Goal: Task Accomplishment & Management: Manage account settings

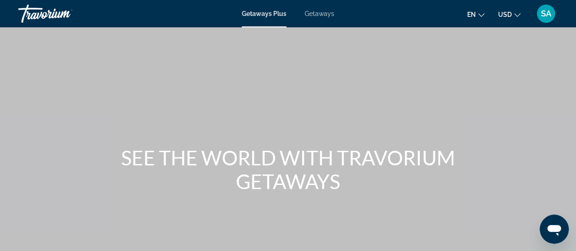
click at [547, 11] on span "SA" at bounding box center [546, 13] width 10 height 9
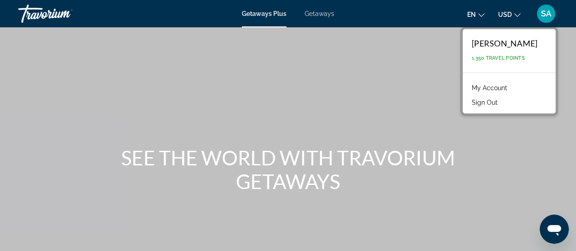
click at [504, 87] on link "My Account" at bounding box center [489, 88] width 45 height 12
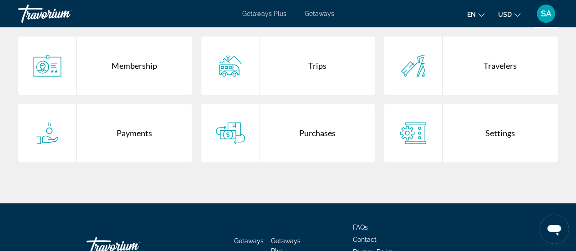
scroll to position [182, 0]
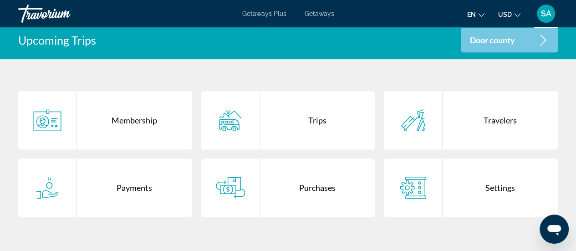
click at [313, 187] on div "Purchases" at bounding box center [317, 187] width 115 height 58
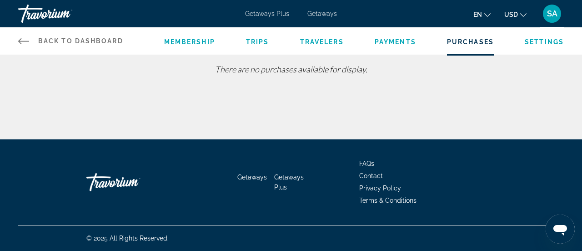
click at [265, 40] on span "Trips" at bounding box center [257, 41] width 23 height 7
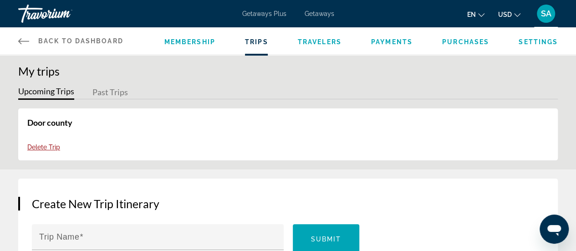
click at [315, 13] on span "Getaways" at bounding box center [319, 13] width 30 height 7
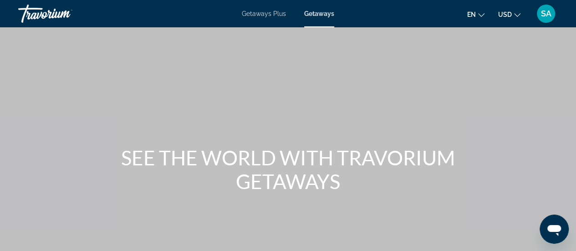
click at [544, 14] on span "SA" at bounding box center [546, 13] width 10 height 9
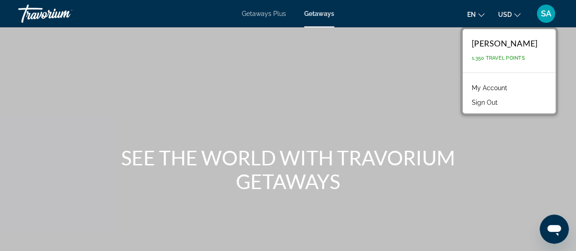
click at [479, 87] on link "My Account" at bounding box center [489, 88] width 45 height 12
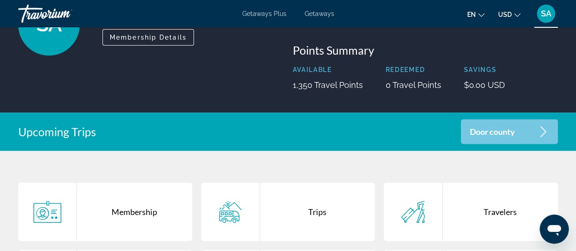
scroll to position [91, 0]
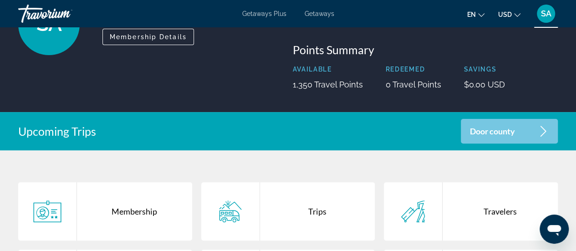
click at [476, 132] on p "Door county" at bounding box center [492, 131] width 45 height 8
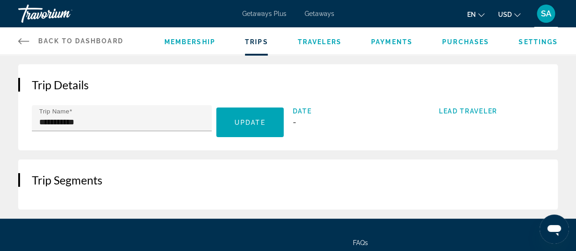
click at [23, 40] on icon "Main content" at bounding box center [23, 40] width 11 height 11
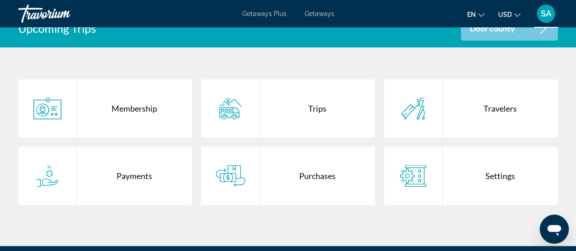
scroll to position [163, 0]
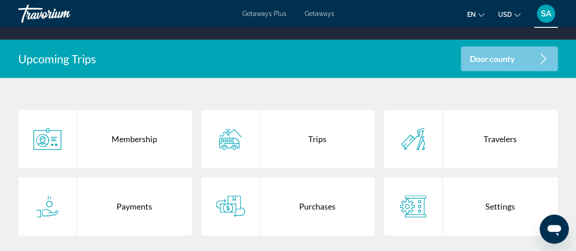
click at [58, 10] on div "Travorium" at bounding box center [63, 14] width 91 height 24
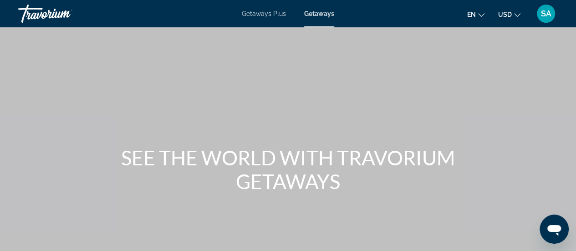
click at [57, 16] on div "Travorium" at bounding box center [63, 14] width 91 height 24
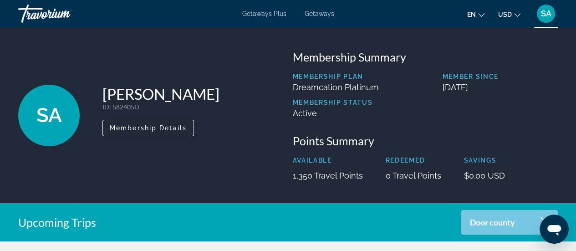
click at [540, 13] on div "SA" at bounding box center [545, 14] width 18 height 18
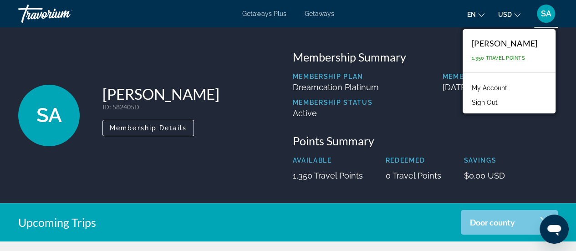
click at [496, 104] on button "Sign Out" at bounding box center [484, 102] width 35 height 12
